Goal: Task Accomplishment & Management: Complete application form

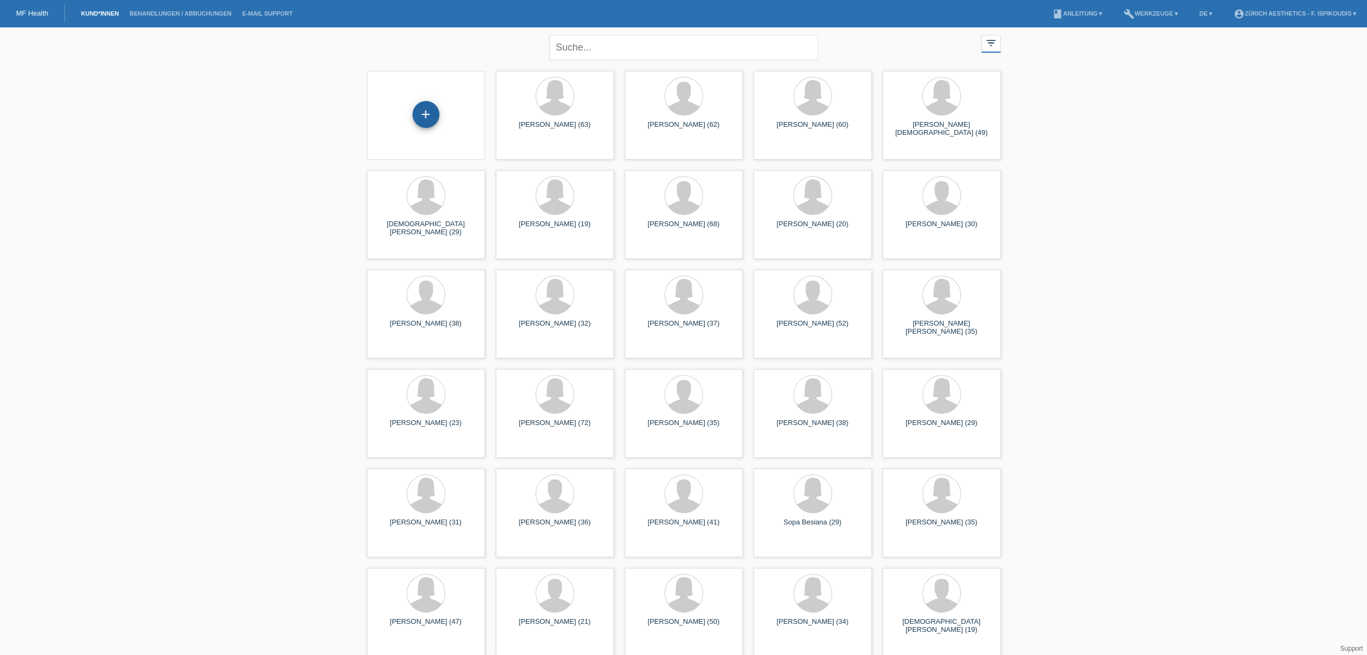
click at [423, 110] on div "+" at bounding box center [426, 114] width 27 height 27
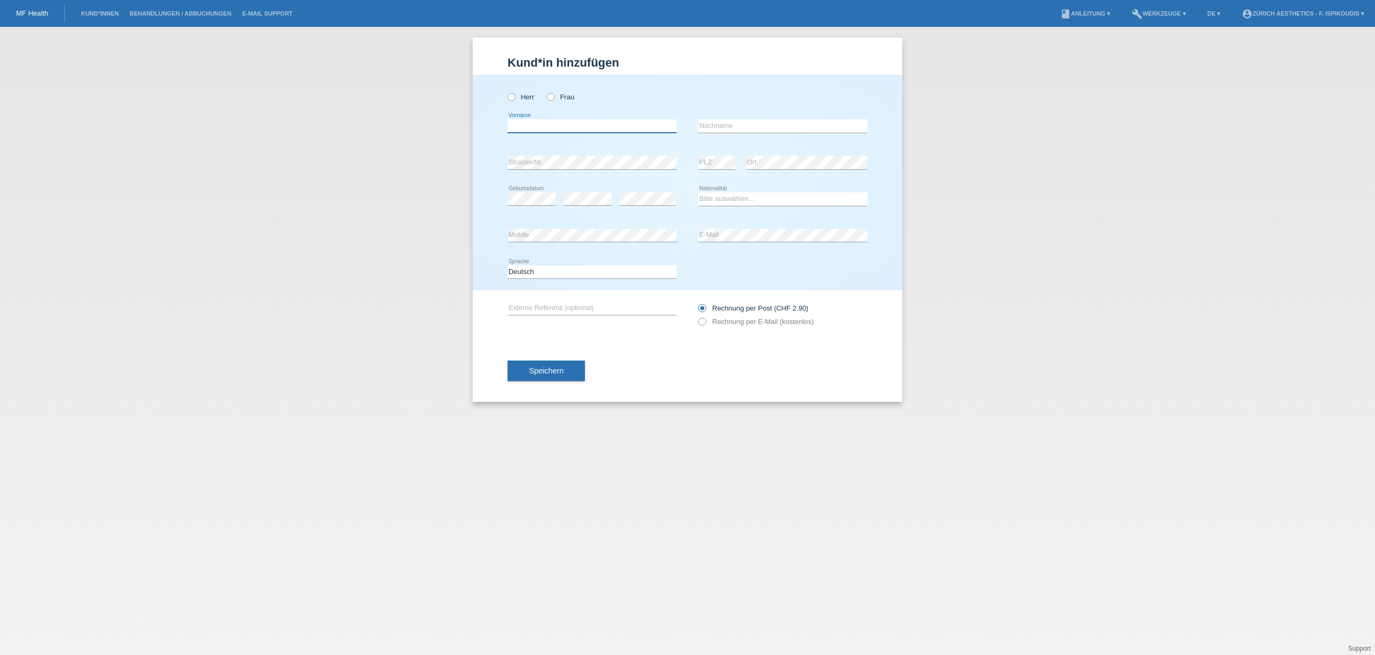
click at [554, 130] on input "text" at bounding box center [592, 125] width 169 height 13
type input "Ranko"
drag, startPoint x: 726, startPoint y: 124, endPoint x: 718, endPoint y: 97, distance: 28.7
click at [727, 124] on input "A" at bounding box center [782, 125] width 169 height 13
type input "Antunovic"
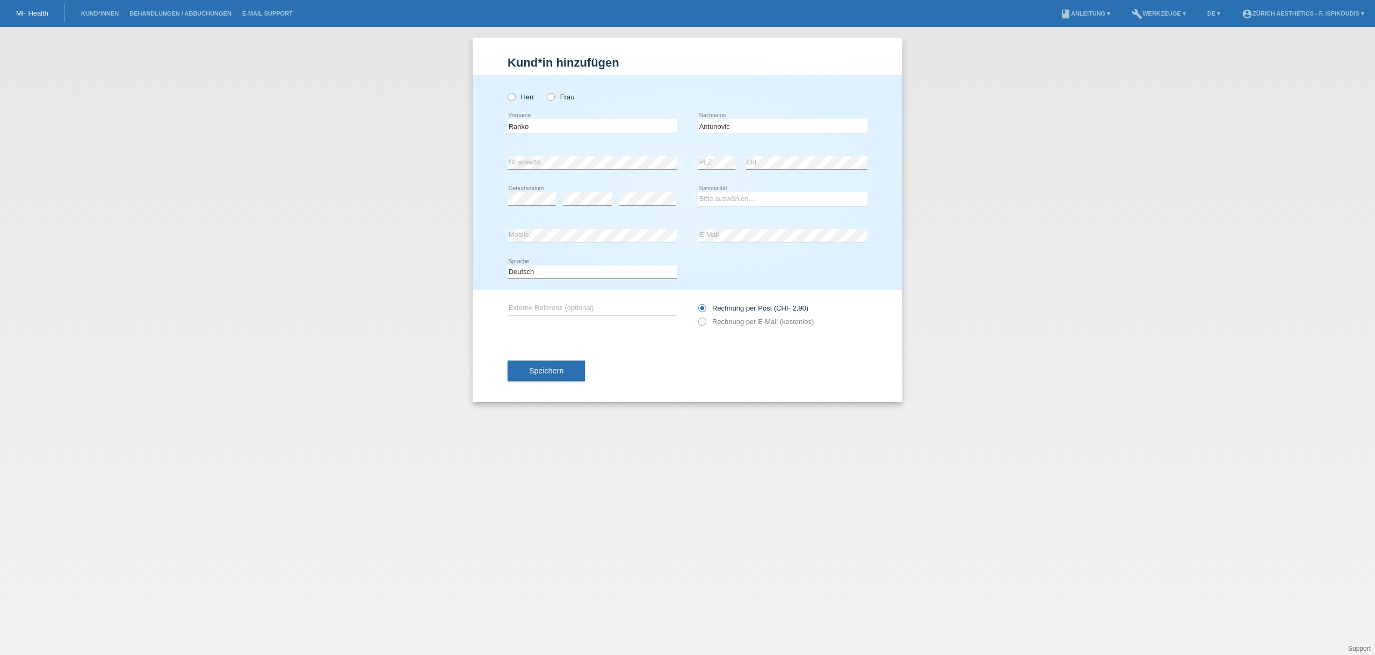
click at [519, 209] on div "error Geburtsdatum" at bounding box center [532, 199] width 48 height 37
drag, startPoint x: 777, startPoint y: 196, endPoint x: 782, endPoint y: 139, distance: 57.7
click at [777, 196] on select "Bitte auswählen... Schweiz Deutschland Liechtenstein Österreich ------------ Af…" at bounding box center [782, 198] width 169 height 13
select select "CH"
click at [698, 192] on select "Bitte auswählen... Schweiz Deutschland Liechtenstein Österreich ------------ Af…" at bounding box center [782, 198] width 169 height 13
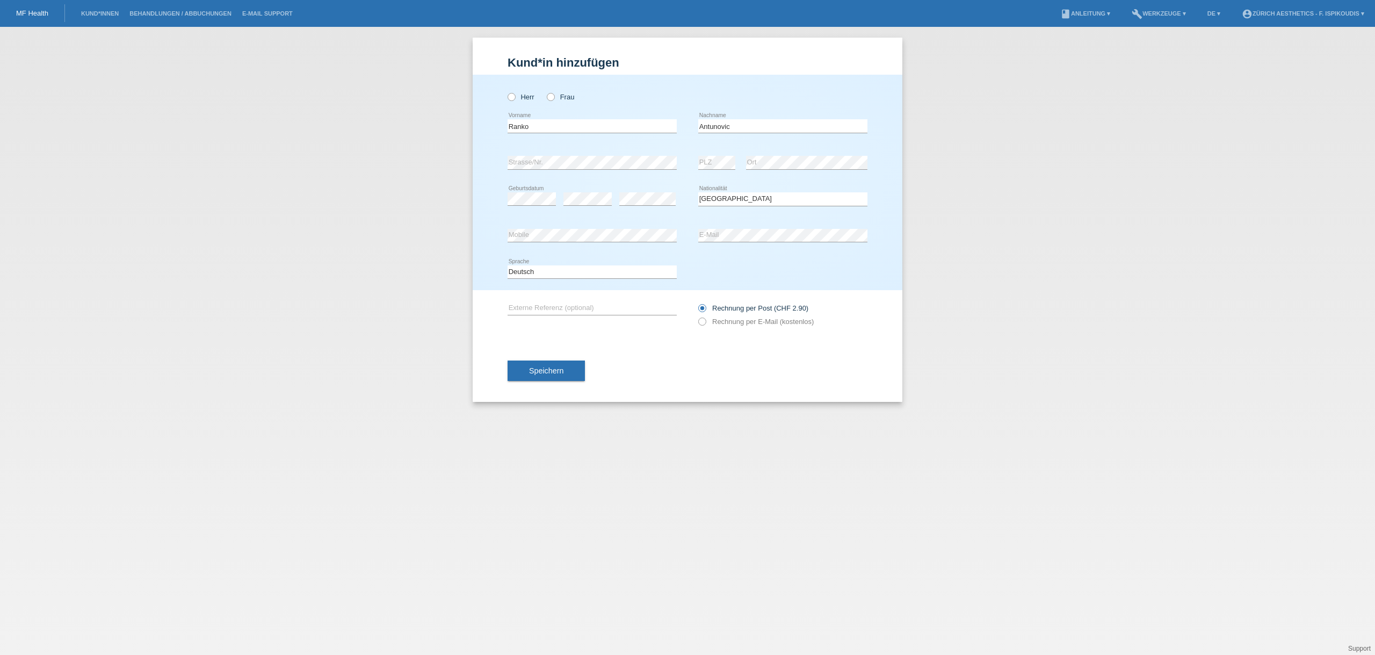
click at [748, 224] on div "error E-Mail" at bounding box center [782, 236] width 169 height 37
click at [733, 319] on label "Rechnung per E-Mail (kostenlos)" at bounding box center [755, 321] width 115 height 8
click at [705, 319] on input "Rechnung per E-Mail (kostenlos)" at bounding box center [701, 323] width 7 height 13
radio input "true"
click at [520, 86] on div "Herr Frau" at bounding box center [592, 97] width 169 height 22
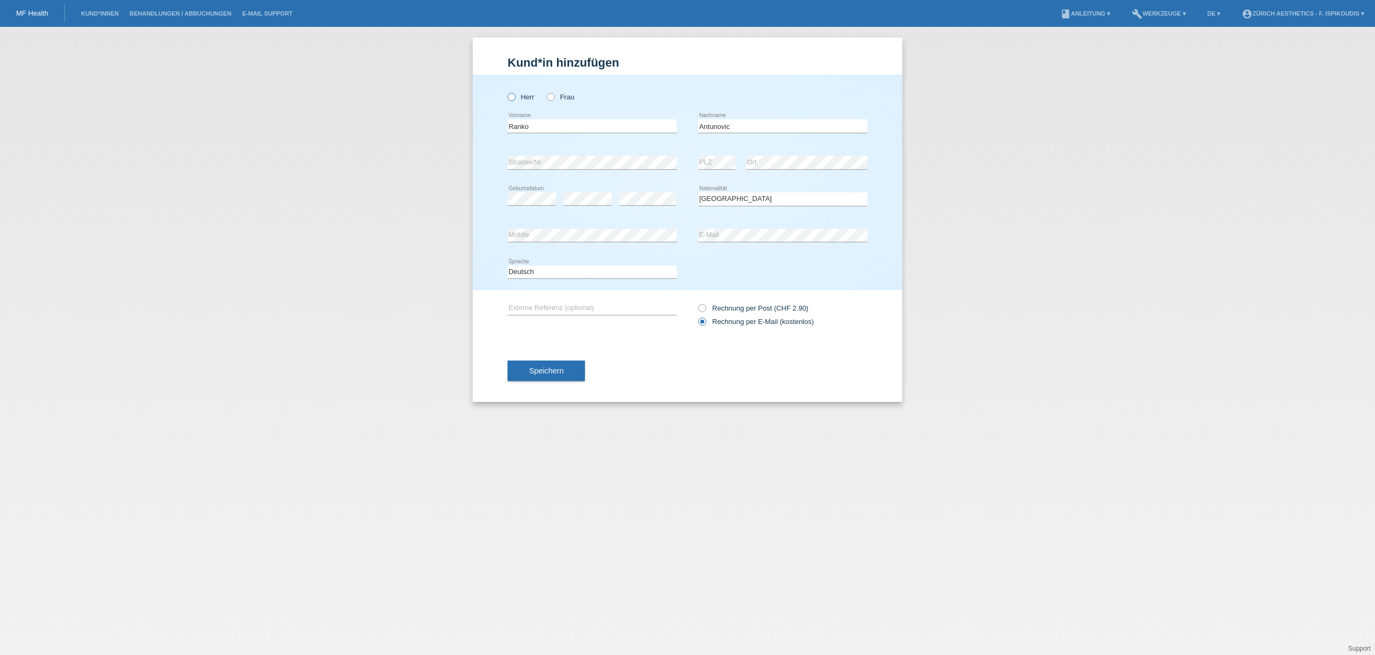
click at [506, 91] on icon at bounding box center [506, 91] width 0 height 0
click at [514, 98] on input "Herr" at bounding box center [511, 96] width 7 height 7
radio input "true"
drag, startPoint x: 551, startPoint y: 386, endPoint x: 550, endPoint y: 375, distance: 10.8
click at [551, 386] on div "Speichern" at bounding box center [688, 370] width 360 height 62
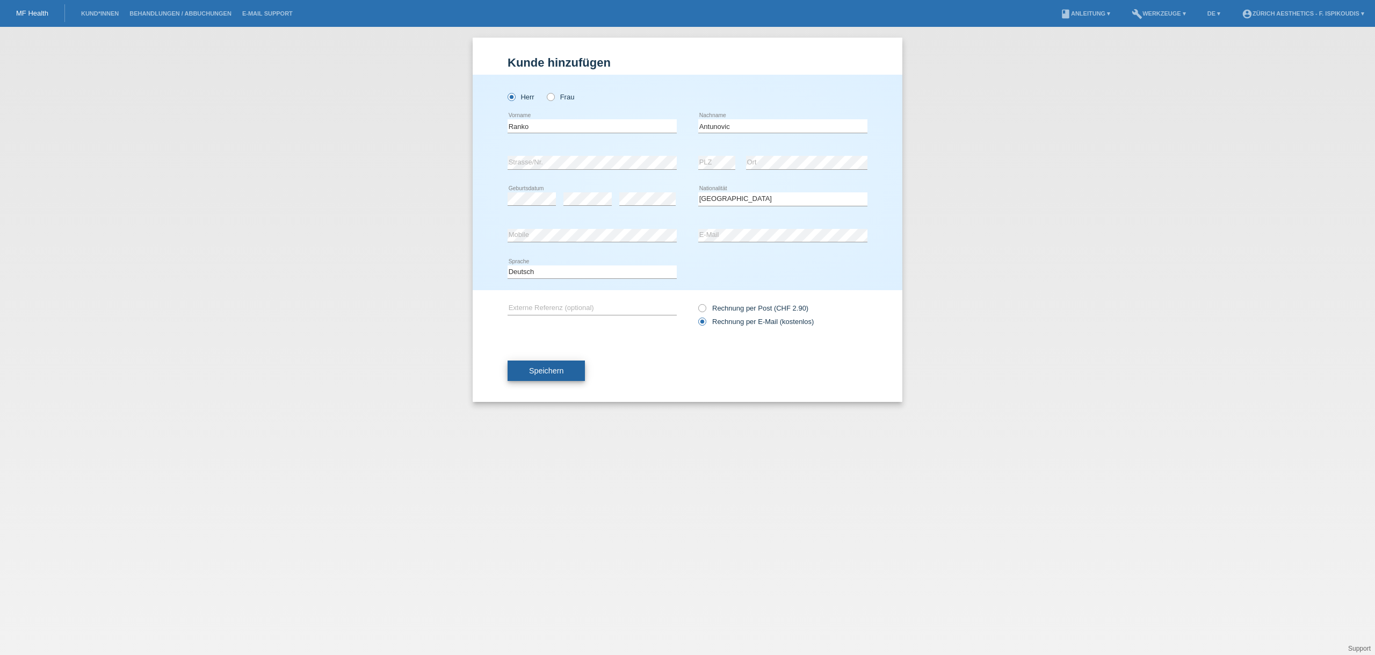
click at [550, 374] on span "Speichern" at bounding box center [546, 370] width 34 height 9
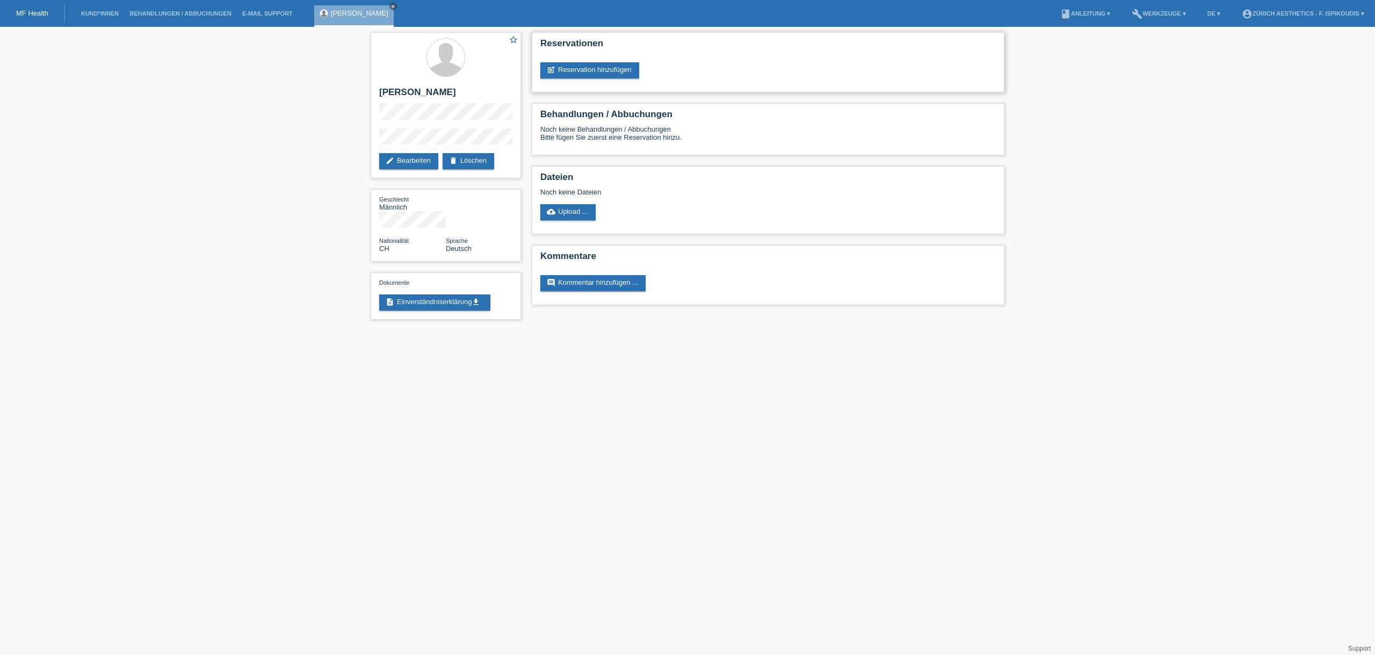
click at [610, 61] on div "Reservationen post_add Reservation hinzufügen" at bounding box center [768, 62] width 473 height 60
click at [609, 72] on link "post_add Reservation hinzufügen" at bounding box center [589, 70] width 99 height 16
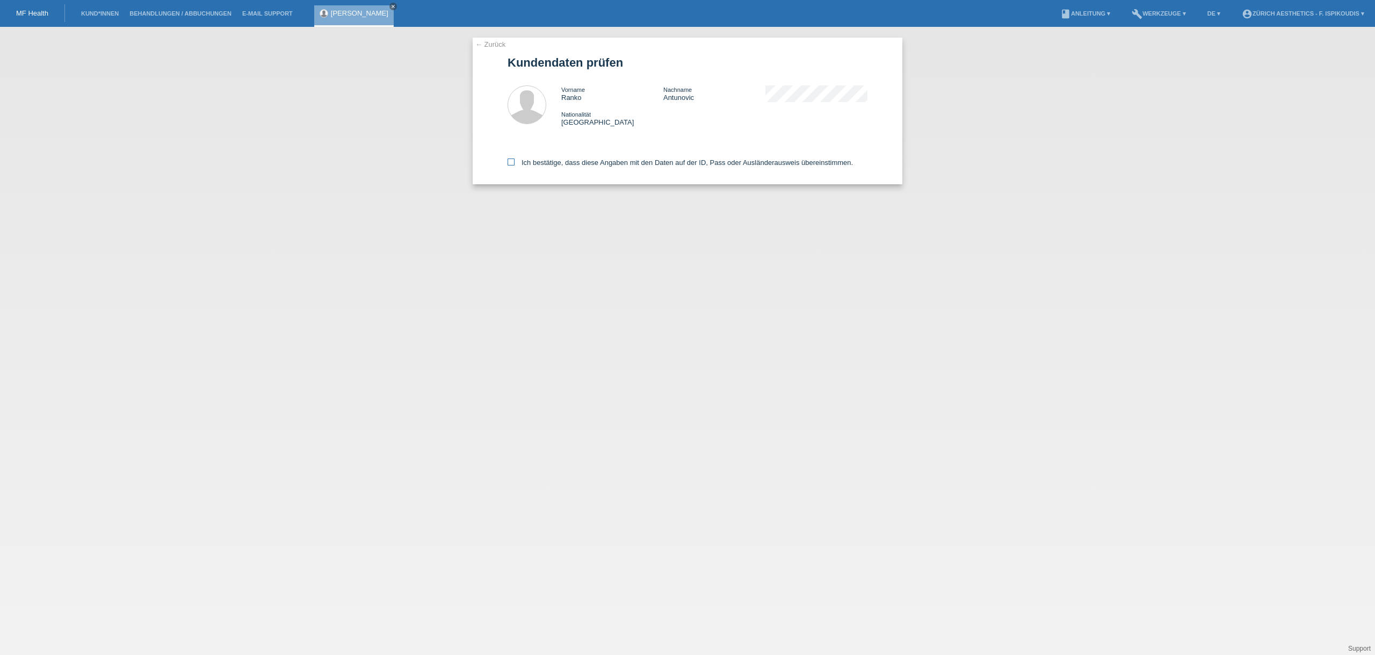
click at [544, 159] on label "Ich bestätige, dass diese Angaben mit den Daten auf der ID, Pass oder Ausländer…" at bounding box center [680, 162] width 345 height 8
click at [515, 159] on input "Ich bestätige, dass diese Angaben mit den Daten auf der ID, Pass oder Ausländer…" at bounding box center [511, 161] width 7 height 7
checkbox input "true"
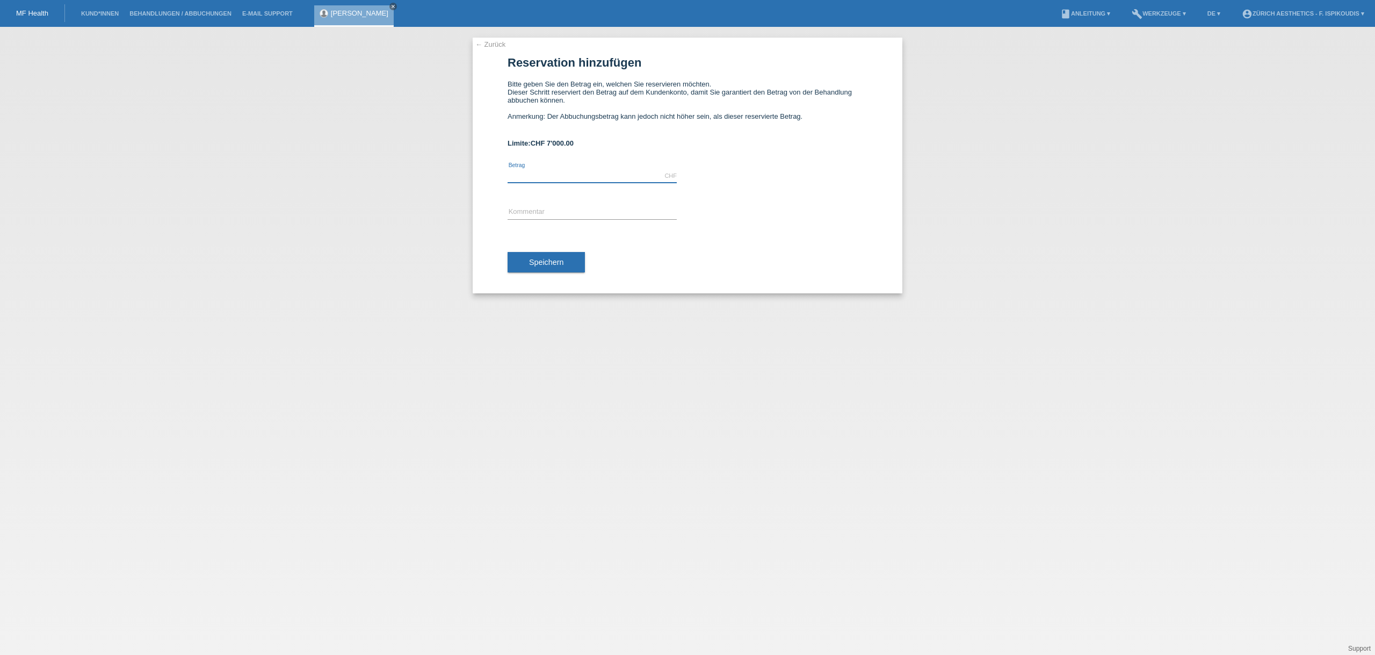
click at [547, 175] on input "text" at bounding box center [592, 175] width 169 height 13
type input "6900.00"
click at [541, 211] on input "text" at bounding box center [592, 212] width 169 height 13
click at [531, 208] on input "text" at bounding box center [592, 212] width 169 height 13
type input "Behandlung Zürich Aesthetics"
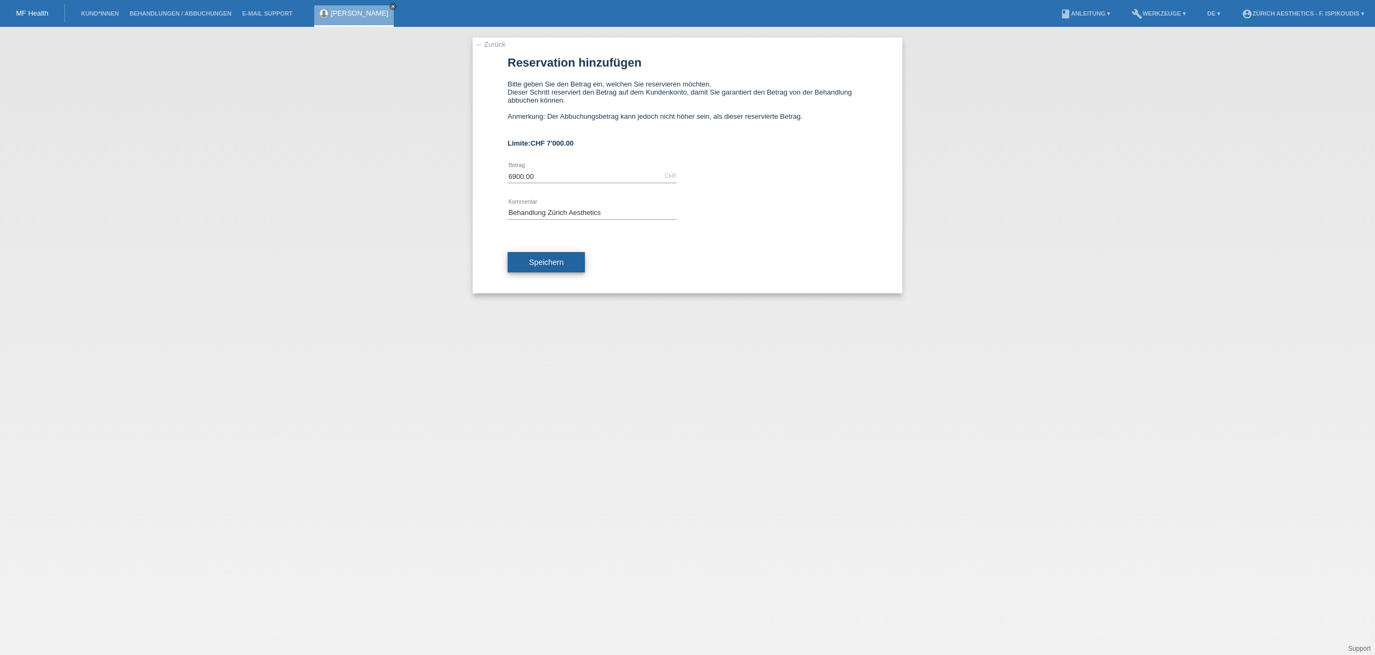
click at [554, 261] on span "Speichern" at bounding box center [546, 262] width 34 height 9
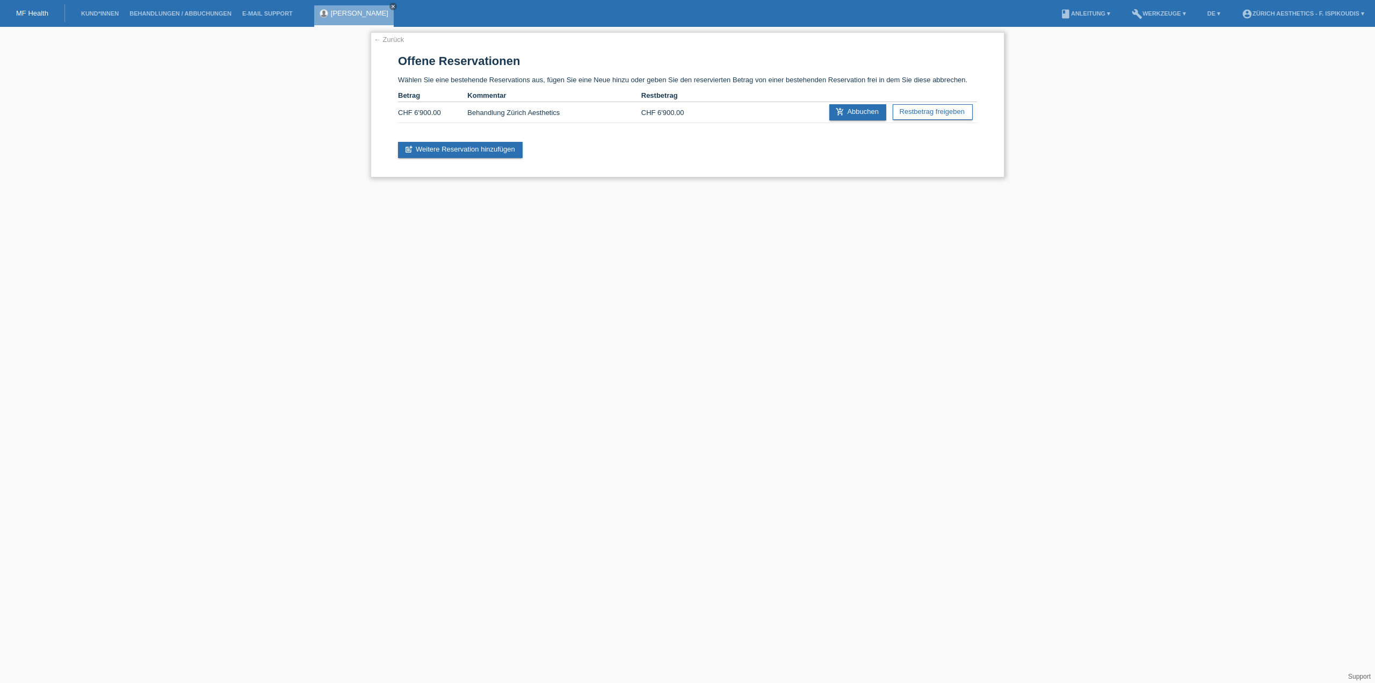
click at [394, 34] on div "← Zurück Offene Reservationen Wählen Sie eine bestehende Reservations aus, füge…" at bounding box center [688, 104] width 634 height 145
click at [394, 36] on link "← Zurück" at bounding box center [389, 39] width 30 height 8
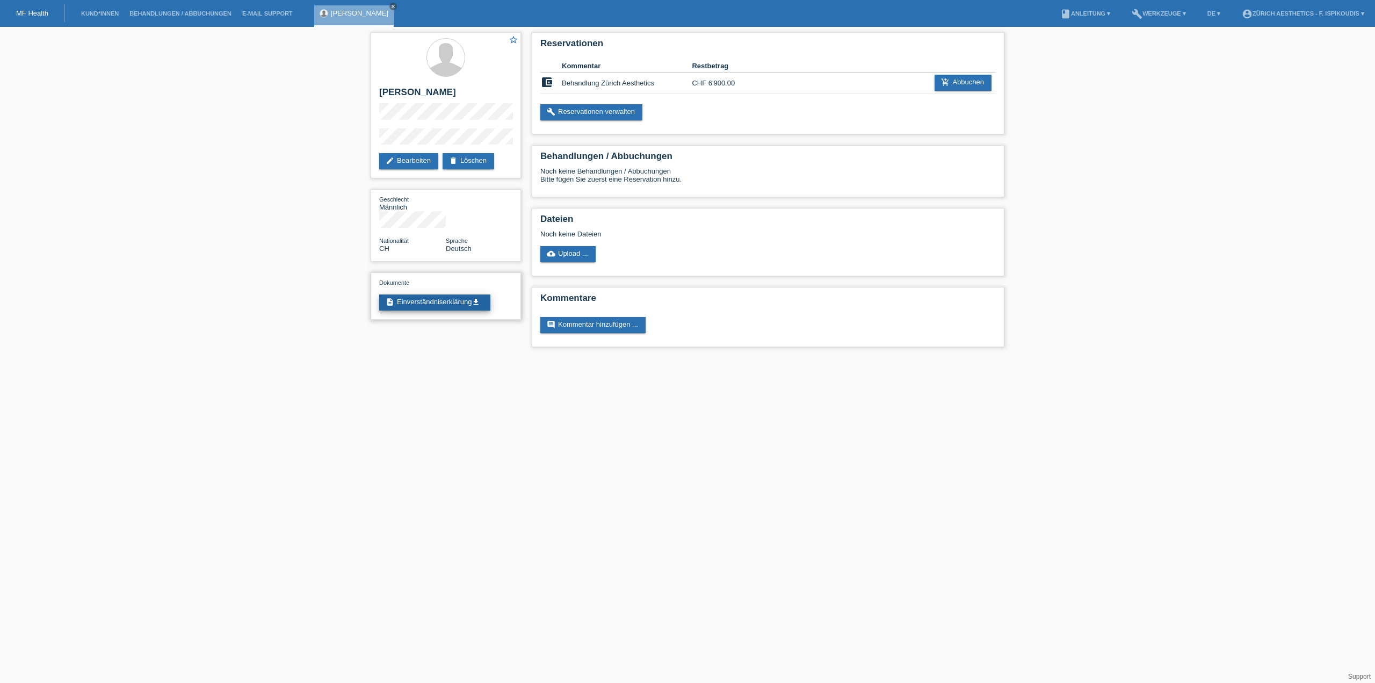
click at [467, 294] on link "description Einverständniserklärung get_app" at bounding box center [434, 302] width 111 height 16
